Goal: Communication & Community: Answer question/provide support

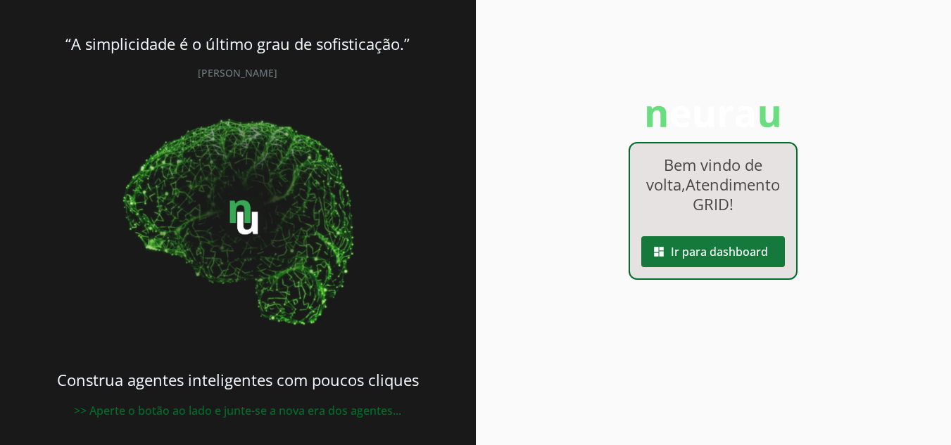
click at [692, 269] on span at bounding box center [713, 252] width 144 height 34
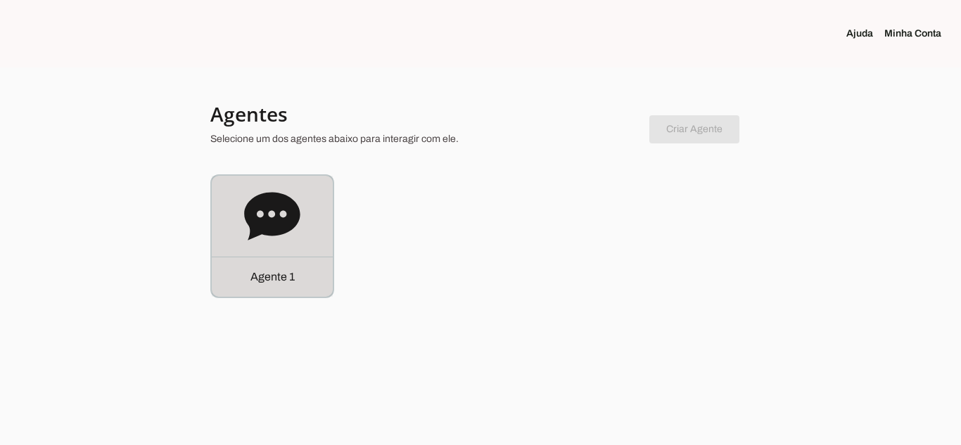
click at [250, 291] on div "Agente 1" at bounding box center [272, 277] width 121 height 40
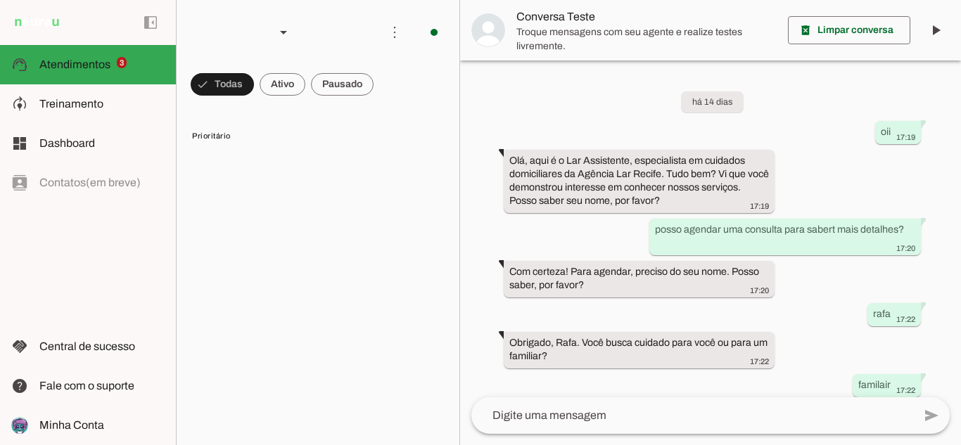
scroll to position [319, 0]
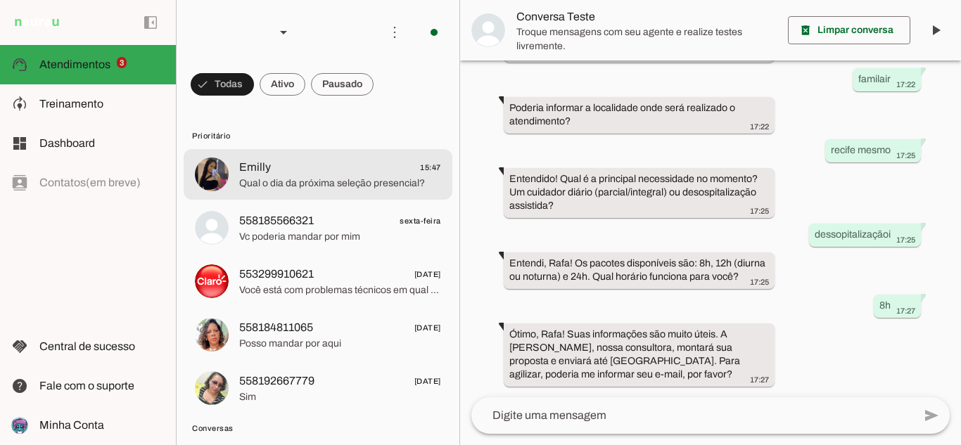
click at [353, 174] on span "Emilly 15:47" at bounding box center [340, 168] width 202 height 18
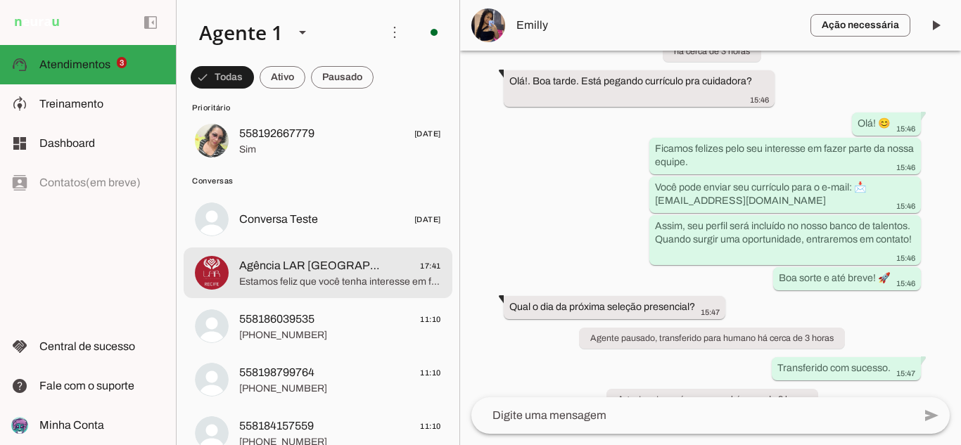
scroll to position [281, 0]
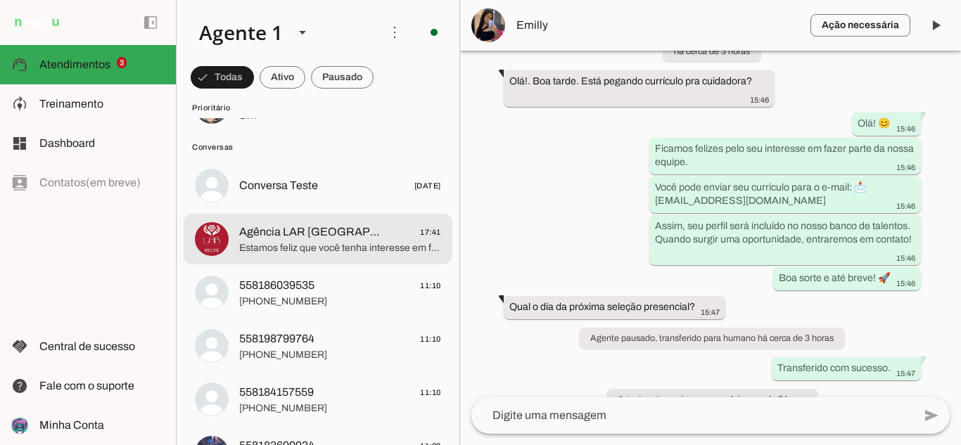
click at [303, 255] on div at bounding box center [340, 239] width 202 height 34
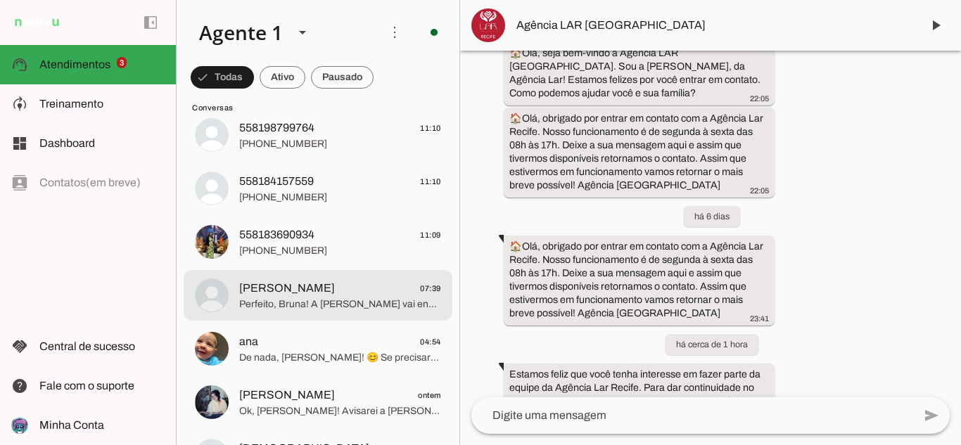
scroll to position [422, 0]
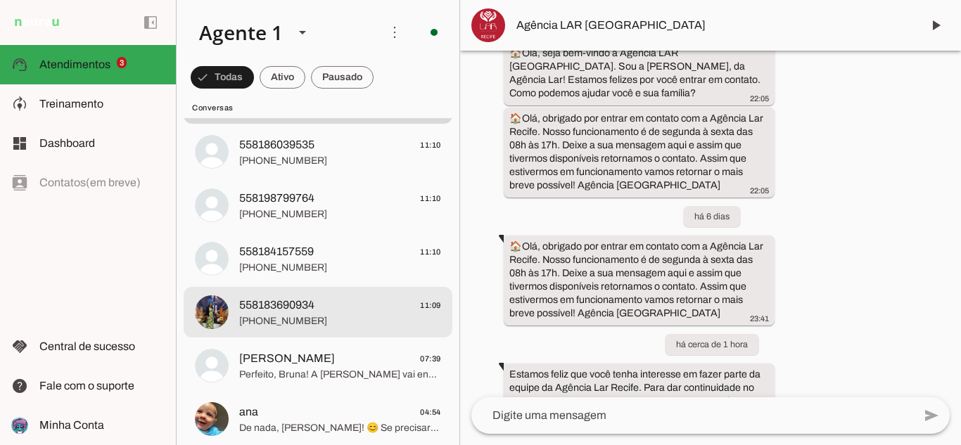
drag, startPoint x: 345, startPoint y: 310, endPoint x: 348, endPoint y: 278, distance: 31.8
click at [344, 310] on span "558183690934 11:09" at bounding box center [340, 306] width 202 height 18
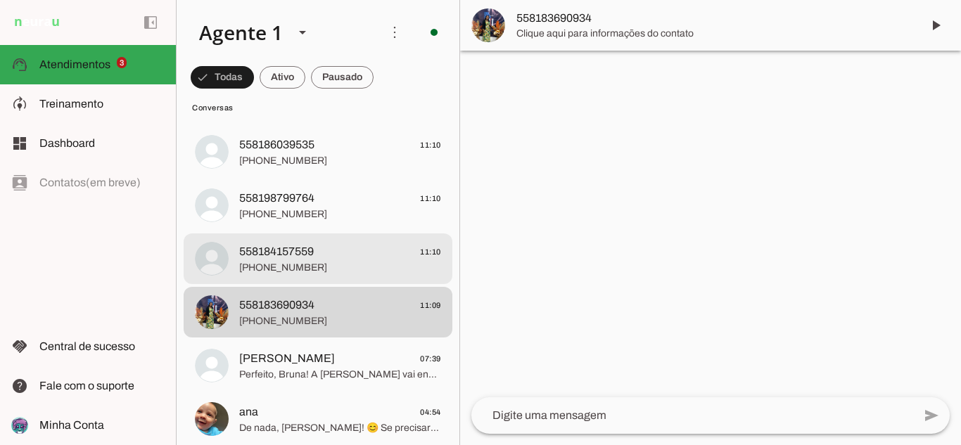
click at [348, 260] on span "558184157559 11:10" at bounding box center [340, 252] width 202 height 18
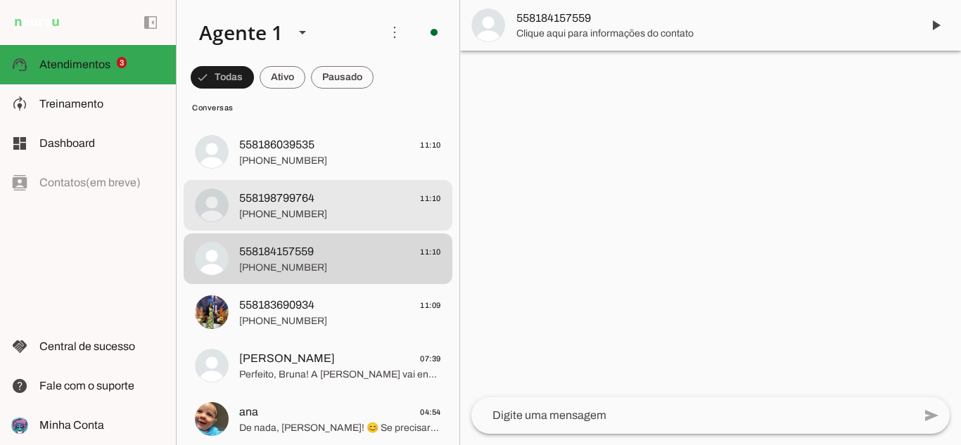
click at [357, 212] on span "[PHONE_NUMBER]" at bounding box center [340, 215] width 202 height 14
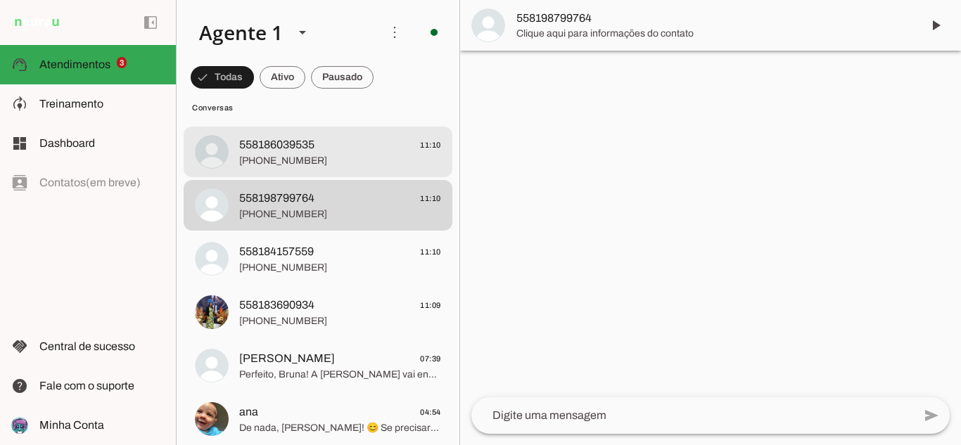
click at [357, 164] on span "[PHONE_NUMBER]" at bounding box center [340, 161] width 202 height 14
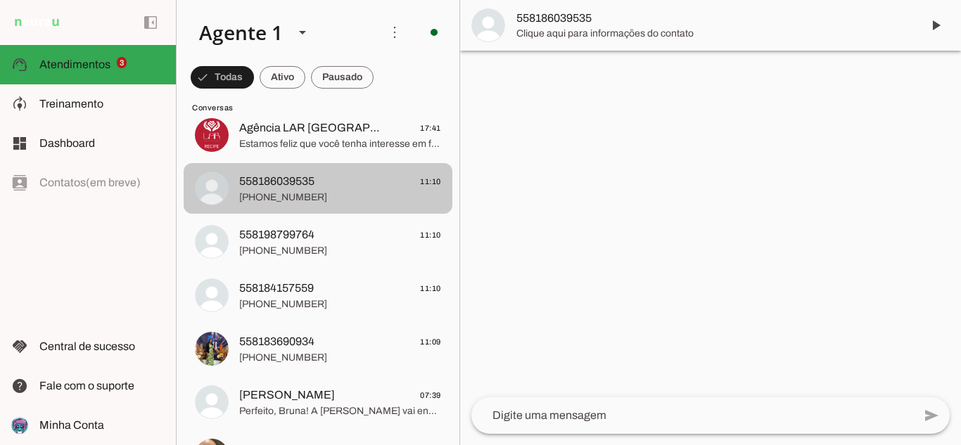
scroll to position [352, 0]
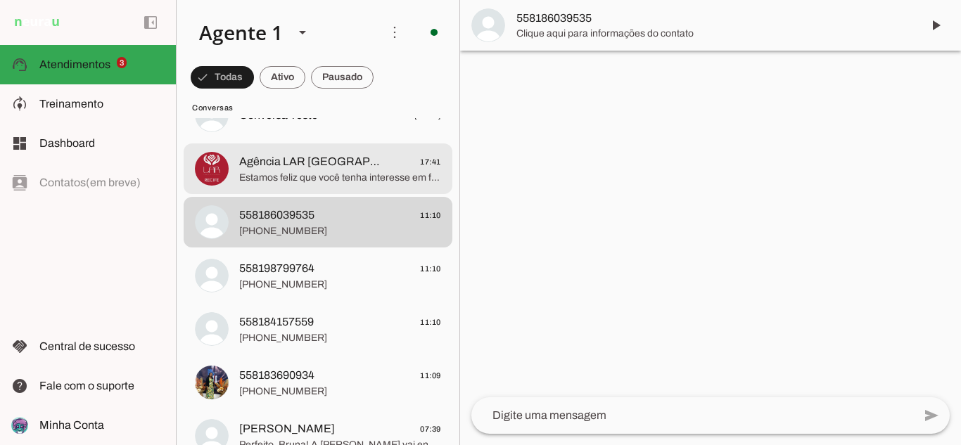
click at [319, 163] on span "Agência LAR [GEOGRAPHIC_DATA]" at bounding box center [311, 161] width 145 height 17
